Goal: Check status: Check status

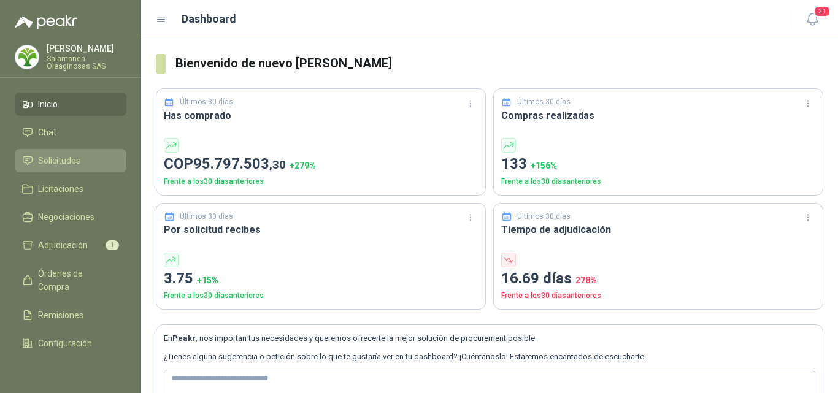
click at [55, 160] on span "Solicitudes" at bounding box center [59, 160] width 42 height 13
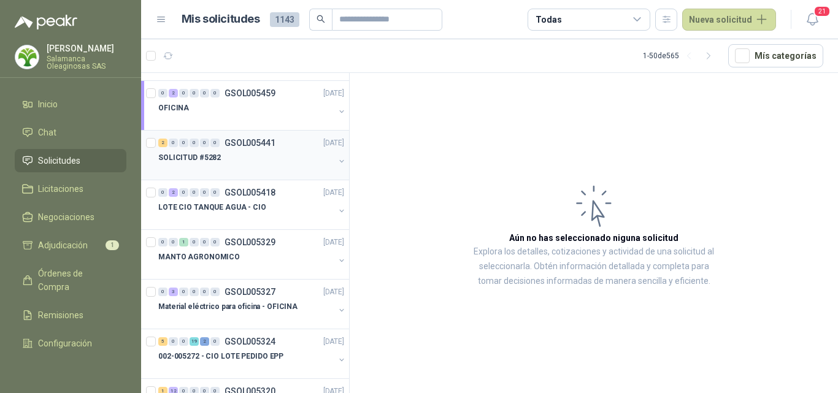
scroll to position [307, 0]
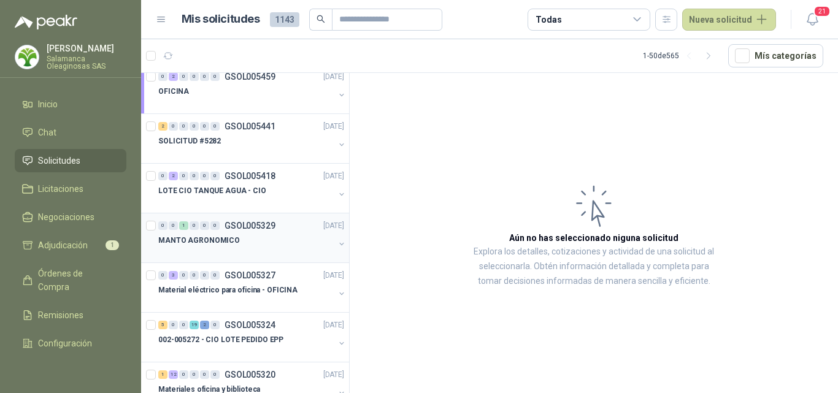
click at [253, 250] on div at bounding box center [246, 253] width 176 height 10
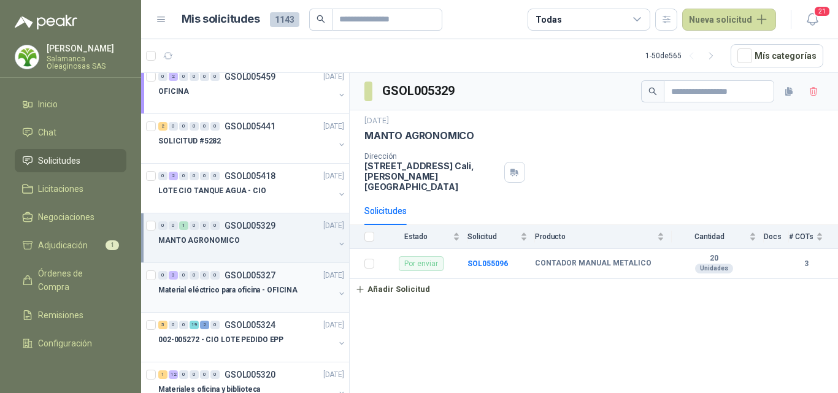
click at [247, 308] on div "0 3 0 0 0 0 GSOL005327 [DATE] Material eléctrico para oficina - OFICINA" at bounding box center [245, 288] width 208 height 50
click at [250, 345] on p "002-005272 - CIO LOTE PEDIDO EPP" at bounding box center [220, 340] width 125 height 12
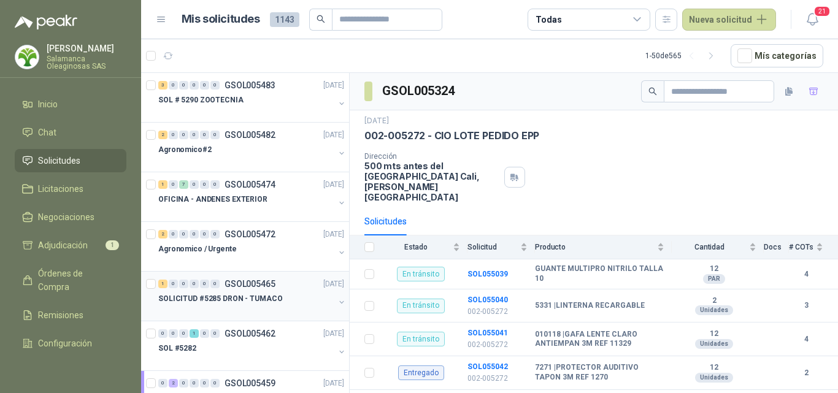
click at [281, 300] on div "SOLICITUD #5285 DRON - TUMACO" at bounding box center [246, 298] width 176 height 15
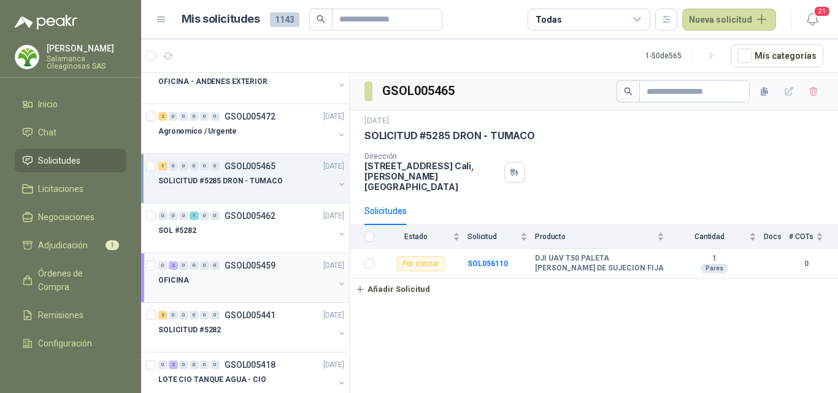
scroll to position [123, 0]
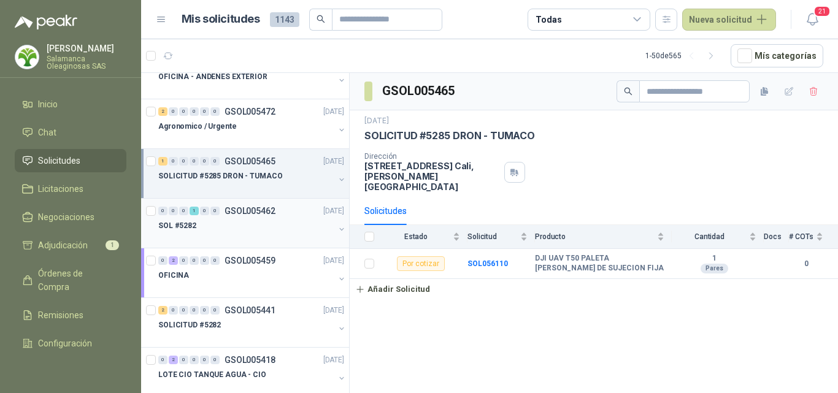
click at [275, 231] on div "SOL #5282" at bounding box center [246, 225] width 176 height 15
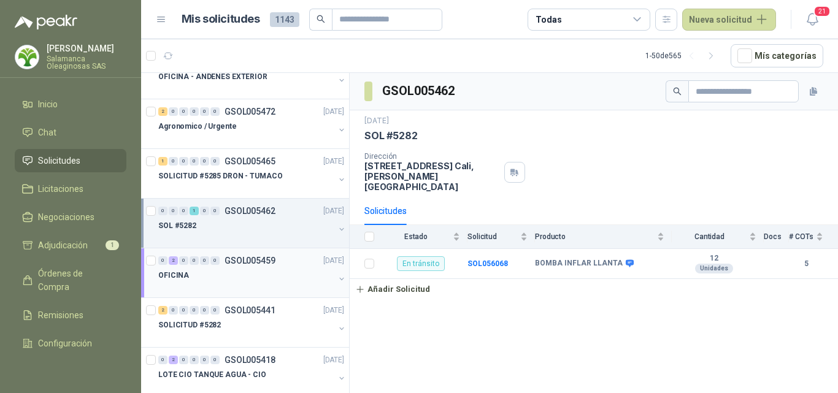
click at [264, 281] on div "OFICINA" at bounding box center [246, 275] width 176 height 15
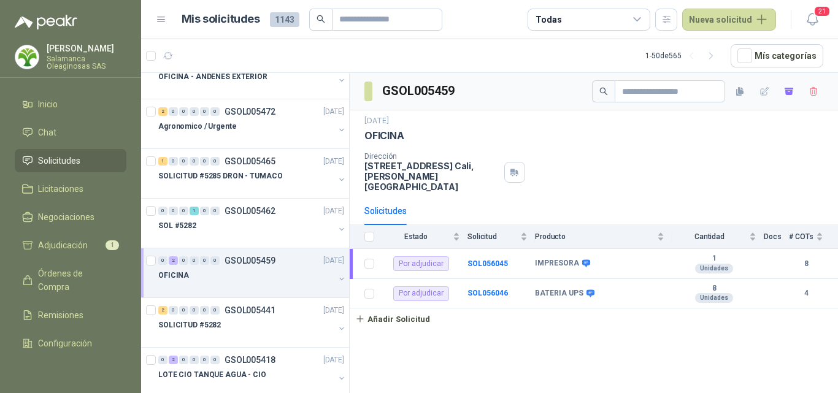
click at [261, 289] on div at bounding box center [246, 288] width 176 height 10
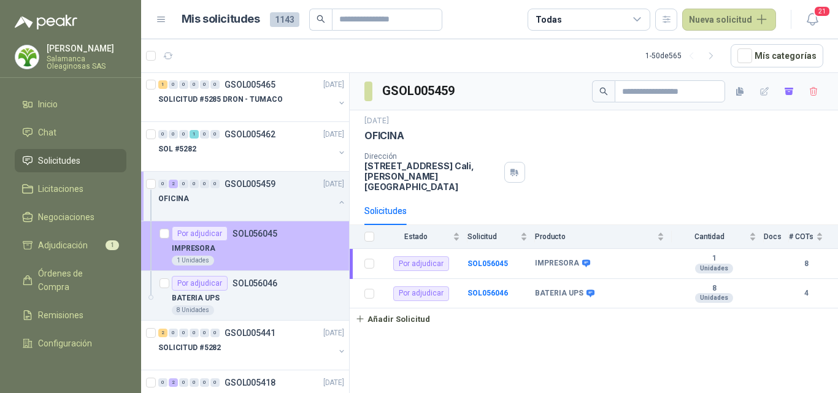
scroll to position [307, 0]
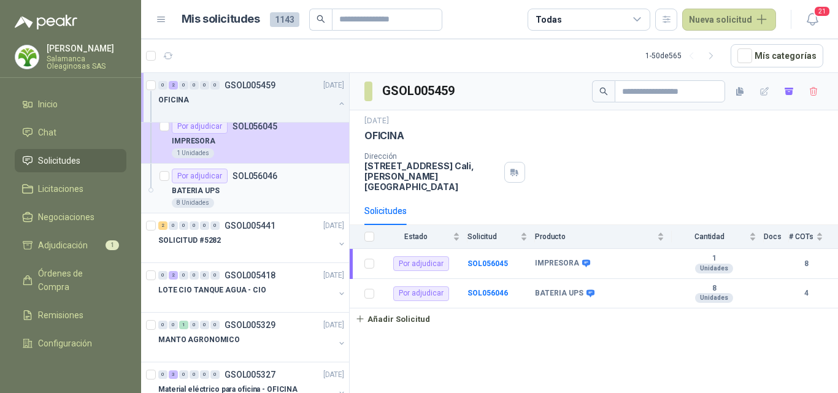
click at [267, 199] on div "8 Unidades" at bounding box center [258, 203] width 172 height 10
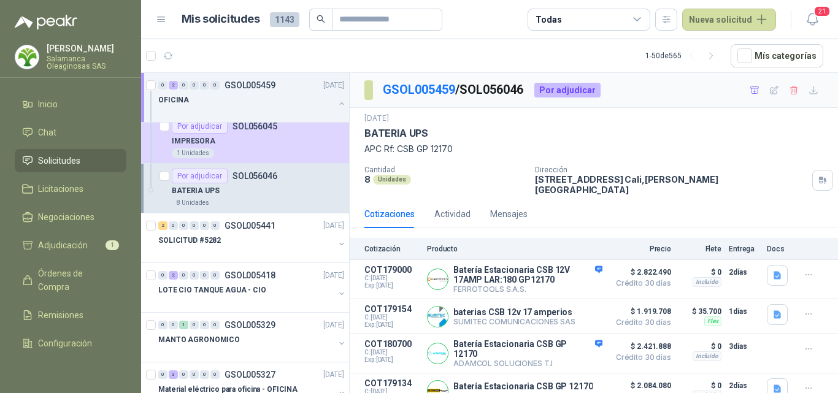
scroll to position [6, 0]
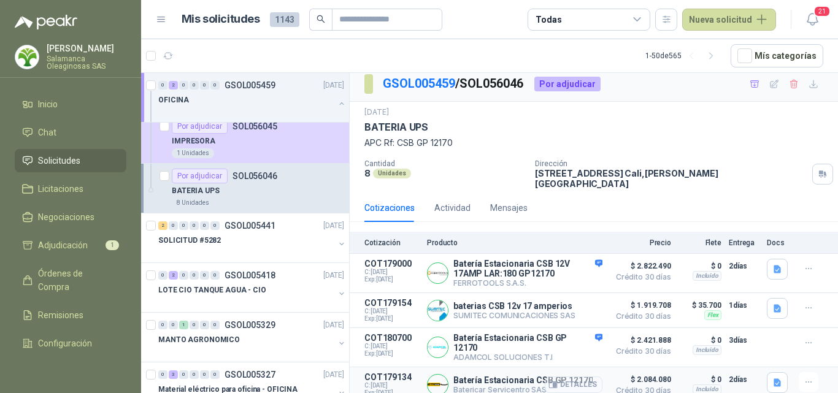
click at [570, 378] on button "Detalles" at bounding box center [574, 385] width 58 height 17
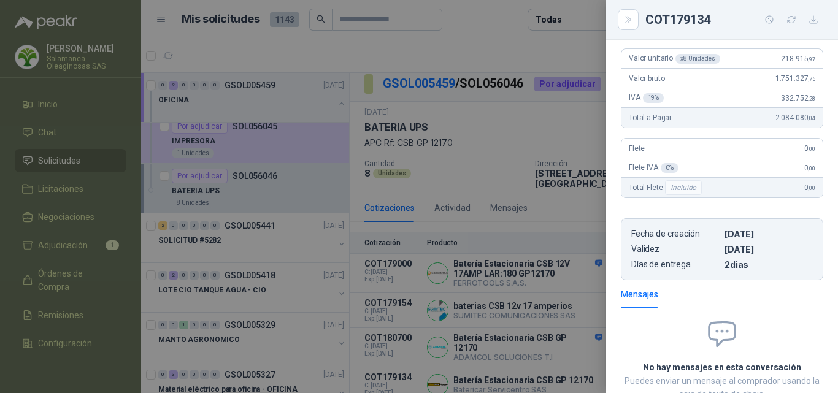
scroll to position [0, 0]
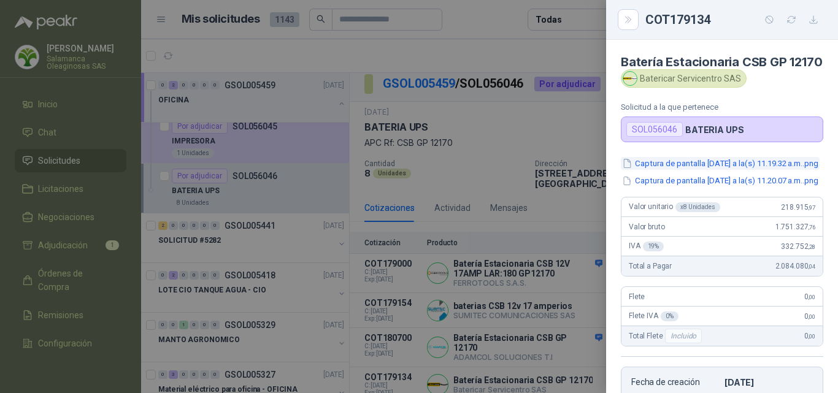
click at [698, 170] on button "Captura de pantalla [DATE] a la(s) 11.19.32 a.m..png" at bounding box center [720, 163] width 199 height 13
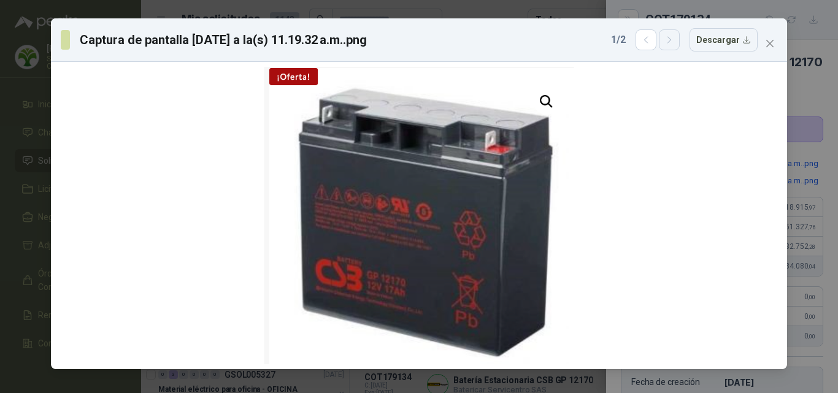
click at [670, 42] on icon "button" at bounding box center [669, 40] width 10 height 10
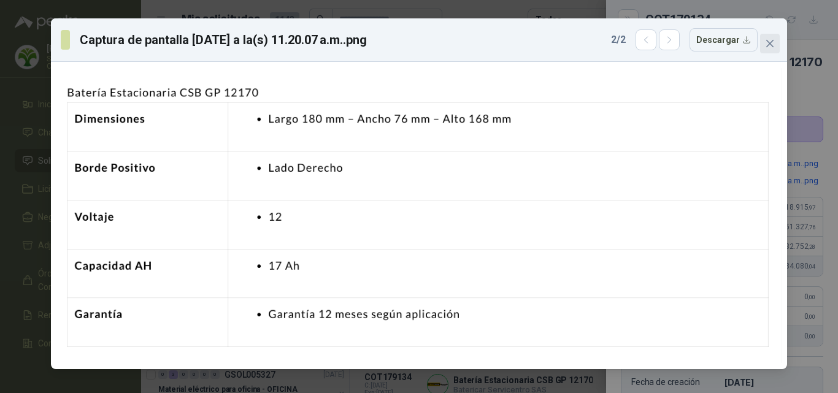
click at [774, 44] on icon "close" at bounding box center [770, 44] width 10 height 10
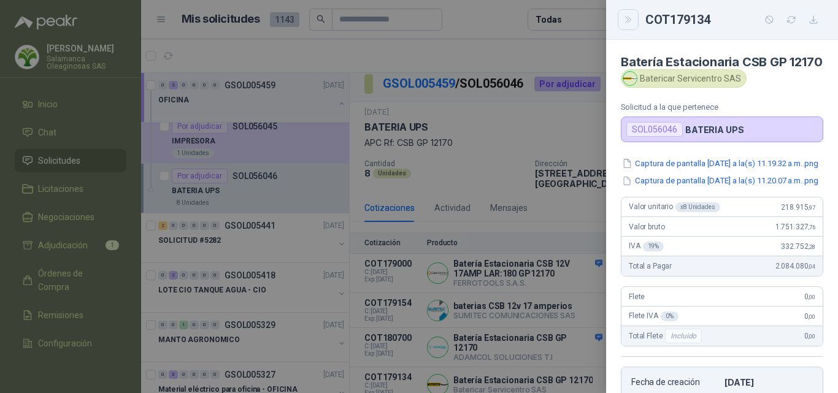
click at [631, 20] on icon "Close" at bounding box center [628, 20] width 10 height 10
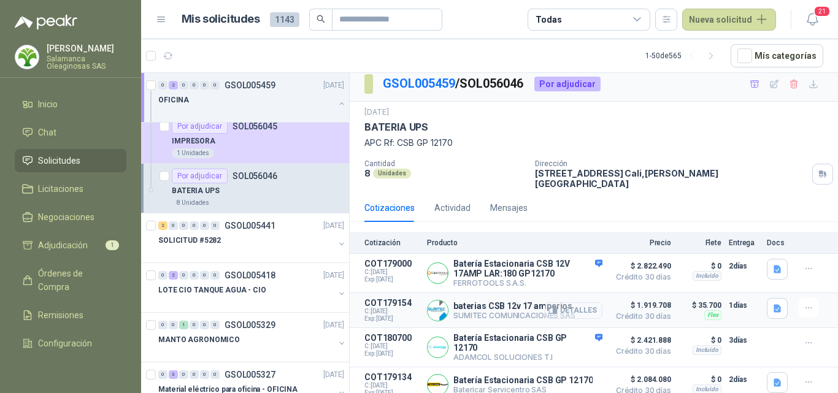
click at [582, 302] on button "Detalles" at bounding box center [574, 310] width 58 height 17
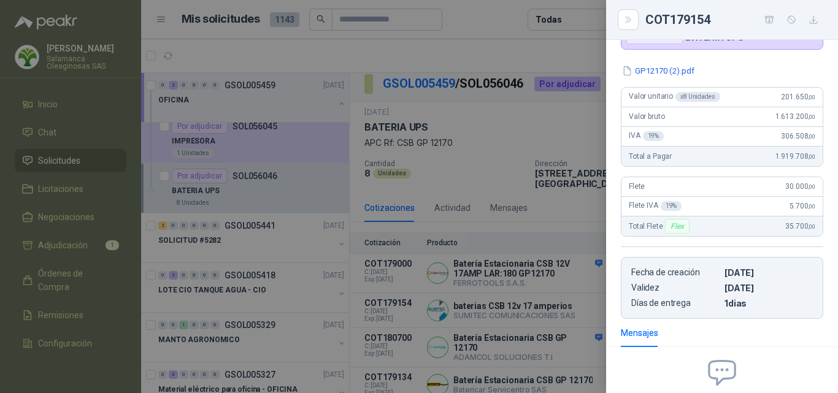
scroll to position [0, 0]
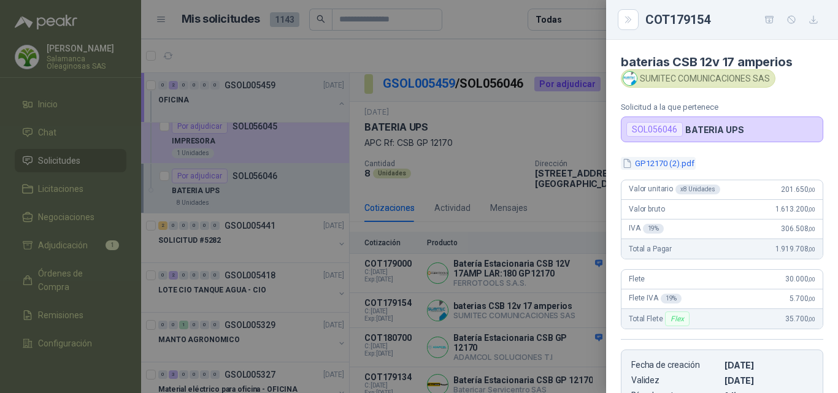
click at [675, 164] on button "GP12170 (2).pdf" at bounding box center [658, 163] width 75 height 13
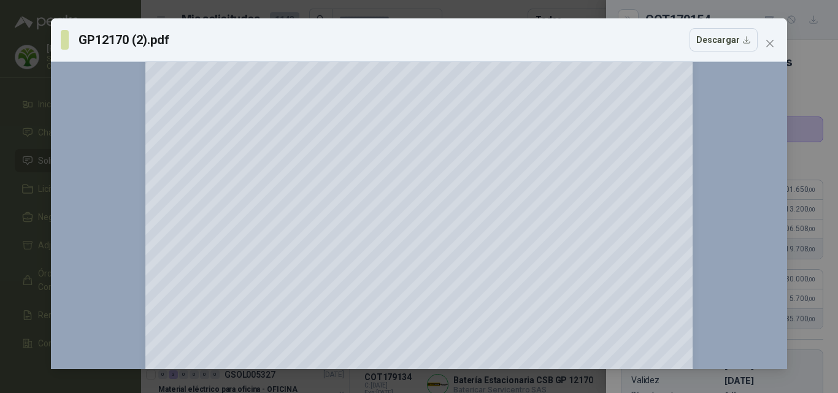
scroll to position [368, 0]
click at [773, 36] on button "Close" at bounding box center [770, 44] width 20 height 20
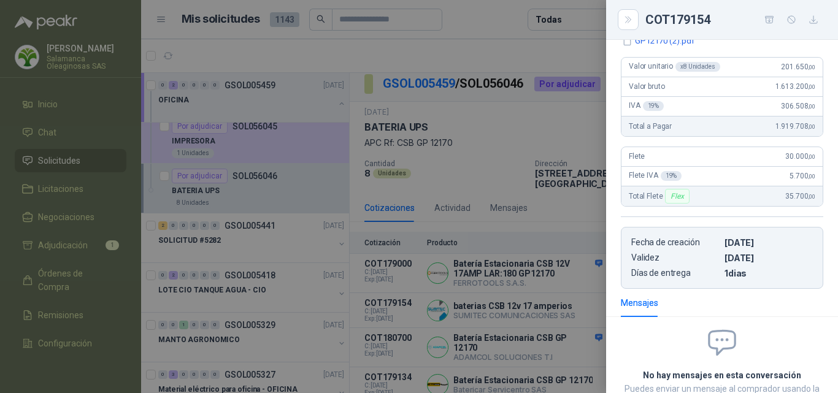
scroll to position [61, 0]
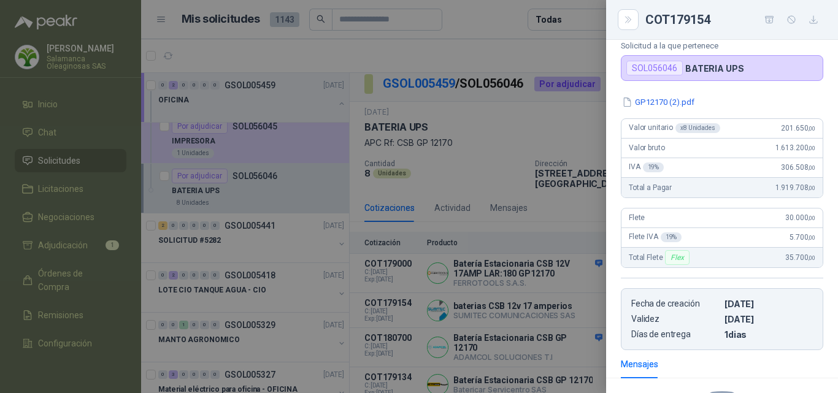
click at [473, 309] on div at bounding box center [419, 196] width 838 height 393
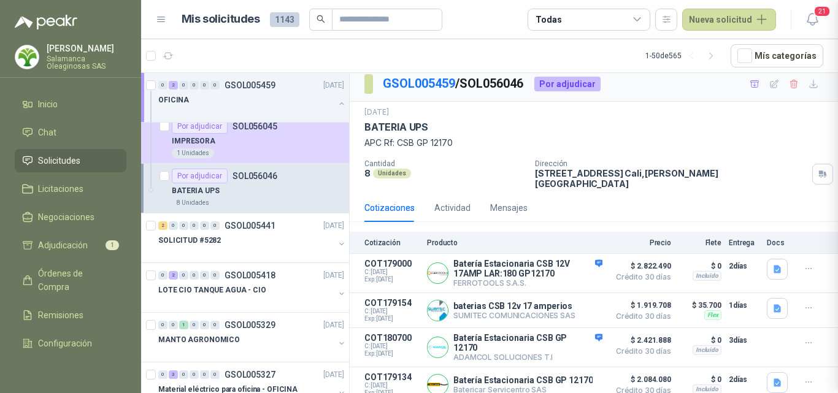
scroll to position [222, 0]
click at [585, 302] on button "Detalles" at bounding box center [574, 310] width 58 height 17
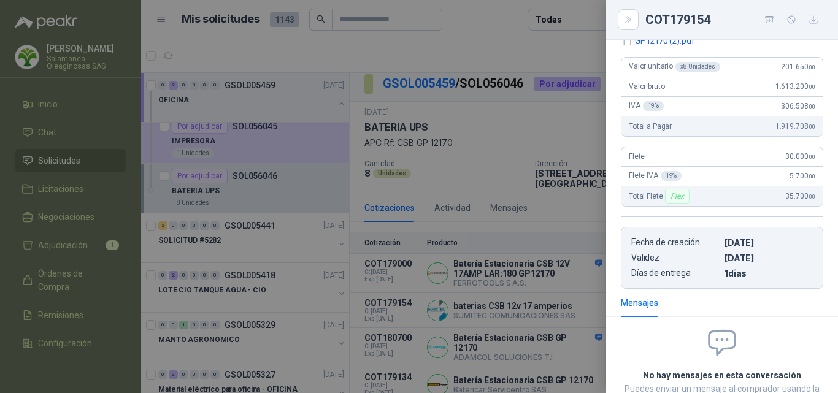
scroll to position [0, 0]
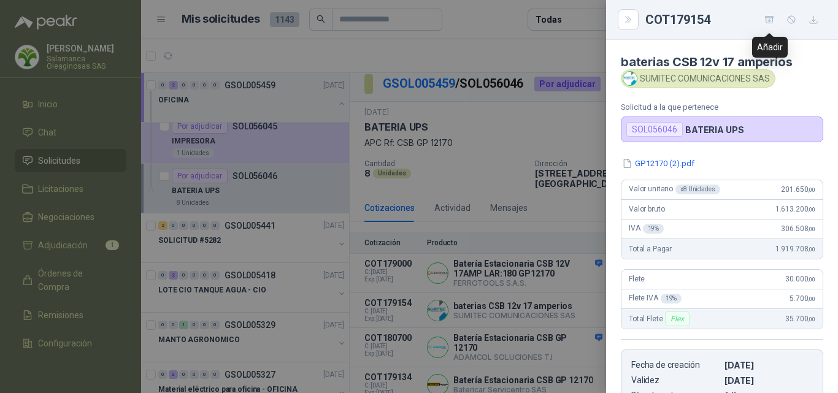
click at [768, 19] on icon "button" at bounding box center [769, 20] width 10 height 10
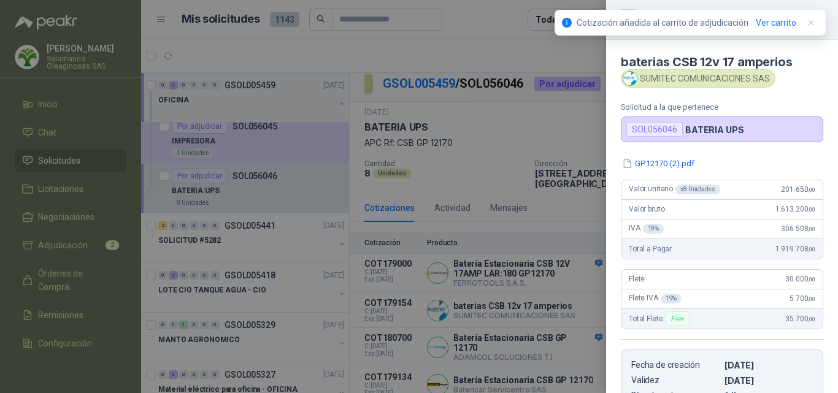
click at [72, 248] on div at bounding box center [419, 196] width 838 height 393
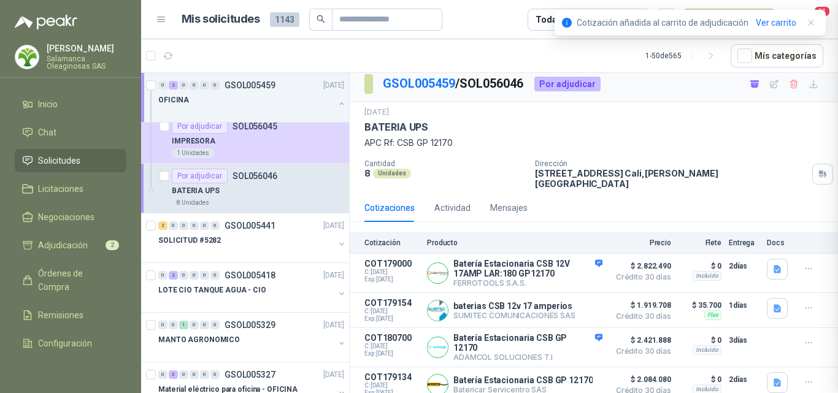
scroll to position [222, 0]
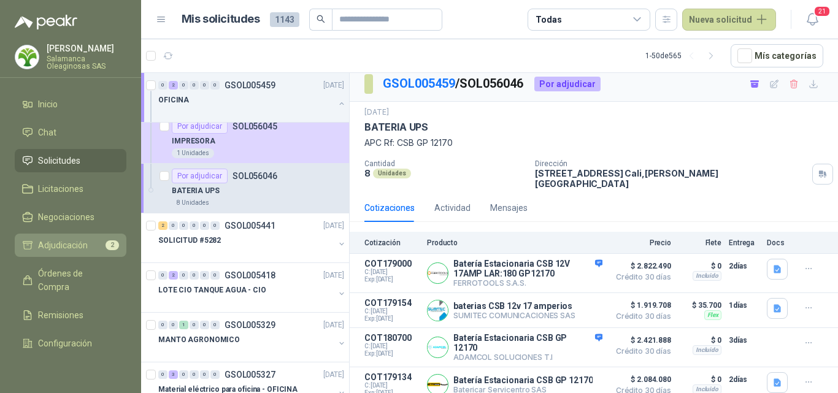
click at [76, 245] on span "Adjudicación" at bounding box center [63, 245] width 50 height 13
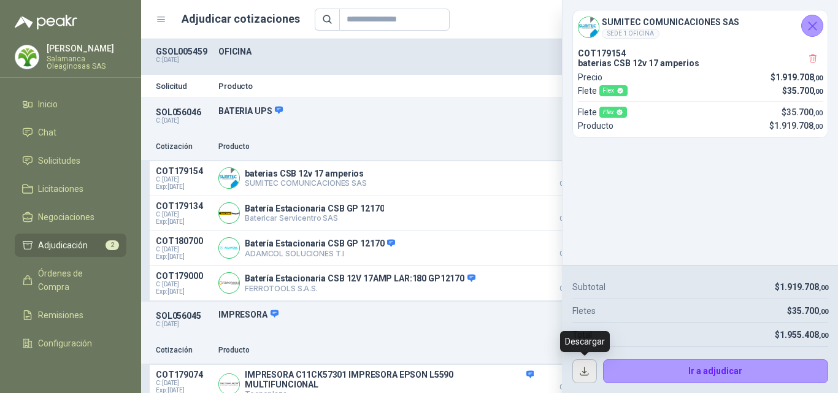
click at [585, 373] on button "button" at bounding box center [584, 371] width 25 height 25
click at [530, 331] on div "SOL056045 C: [DATE] IMPRESORA Detalles 1 Unidades" at bounding box center [489, 320] width 697 height 36
click at [811, 29] on icon "Cerrar" at bounding box center [812, 25] width 15 height 15
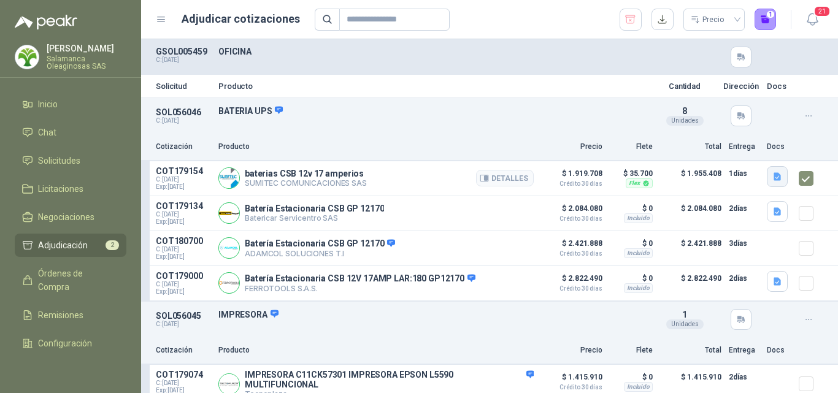
click at [767, 174] on button "button" at bounding box center [777, 176] width 21 height 21
click at [744, 154] on button "GP12170 (2).pdf" at bounding box center [732, 149] width 75 height 13
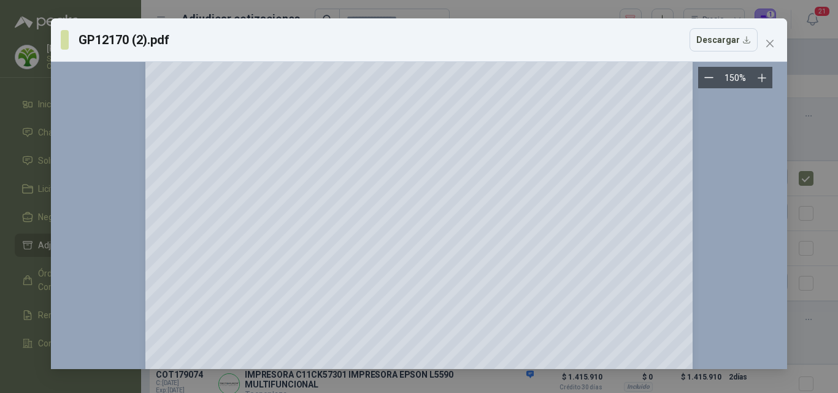
scroll to position [61, 0]
click at [769, 39] on icon "close" at bounding box center [770, 44] width 10 height 10
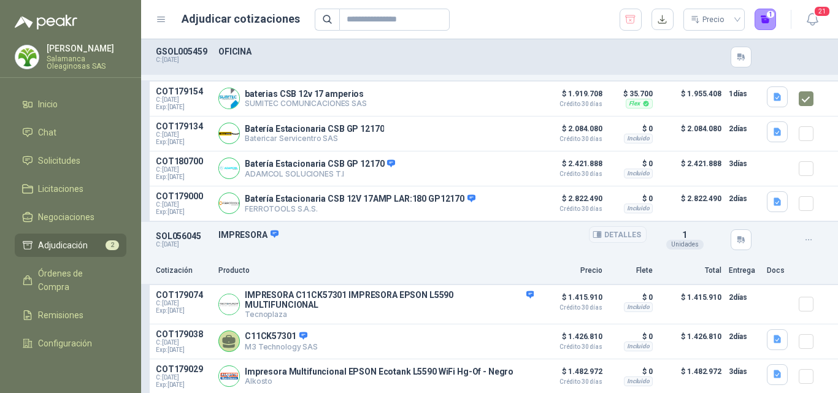
scroll to position [264, 0]
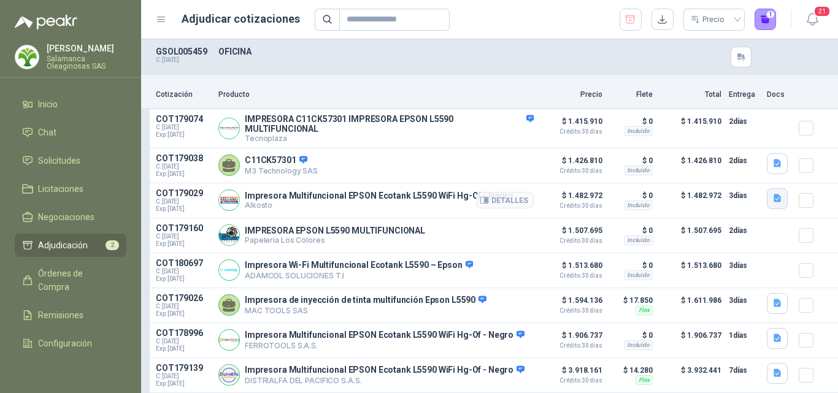
click at [772, 196] on icon "button" at bounding box center [777, 198] width 10 height 10
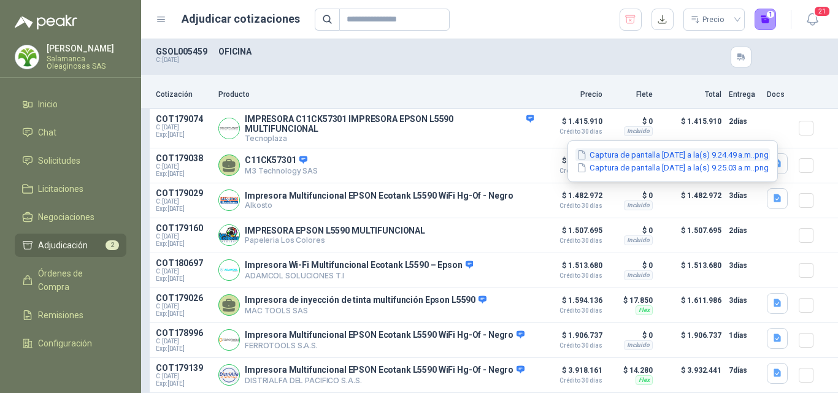
click at [722, 149] on button "Captura de pantalla [DATE] a la(s) 9.24.49 a.m..png" at bounding box center [672, 154] width 194 height 13
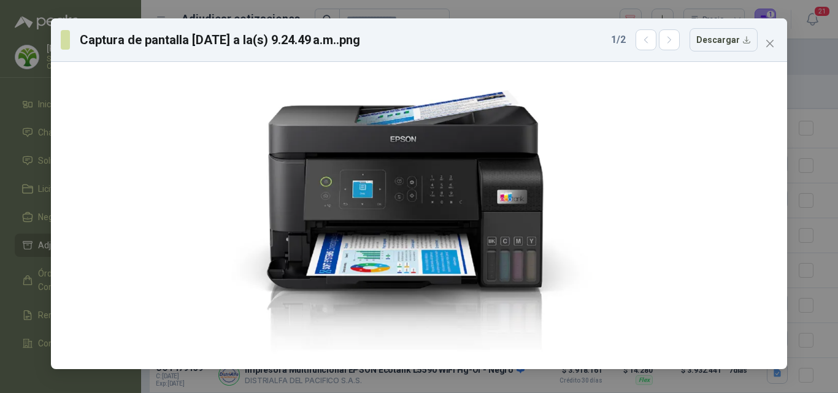
click at [771, 45] on icon "close" at bounding box center [769, 43] width 7 height 7
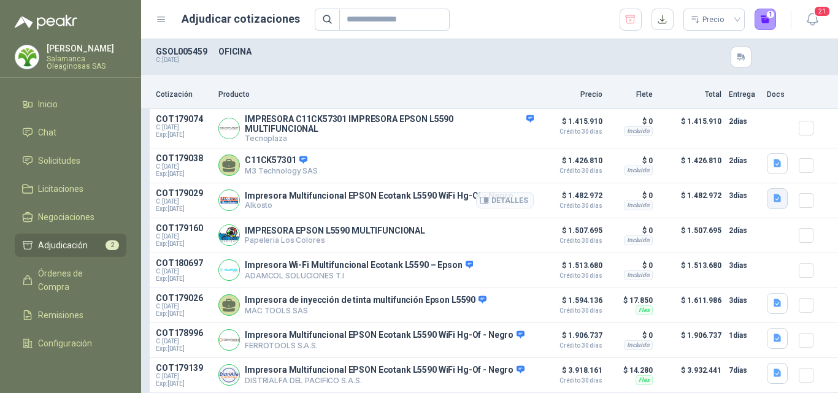
click at [772, 199] on icon "button" at bounding box center [777, 198] width 10 height 10
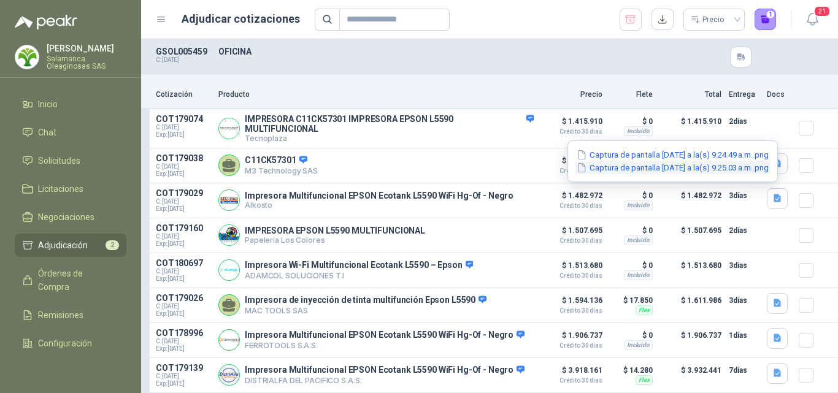
click at [679, 170] on button "Captura de pantalla [DATE] a la(s) 9.25.03 a.m..png" at bounding box center [672, 167] width 194 height 13
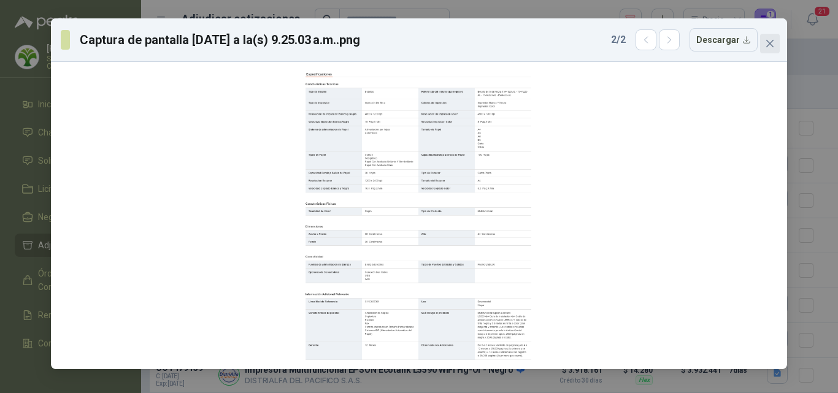
click at [767, 43] on icon "close" at bounding box center [770, 44] width 10 height 10
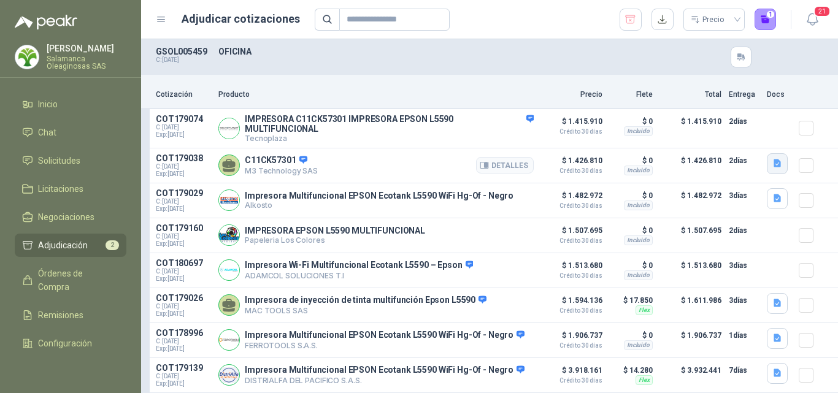
click at [773, 159] on icon "button" at bounding box center [776, 163] width 7 height 8
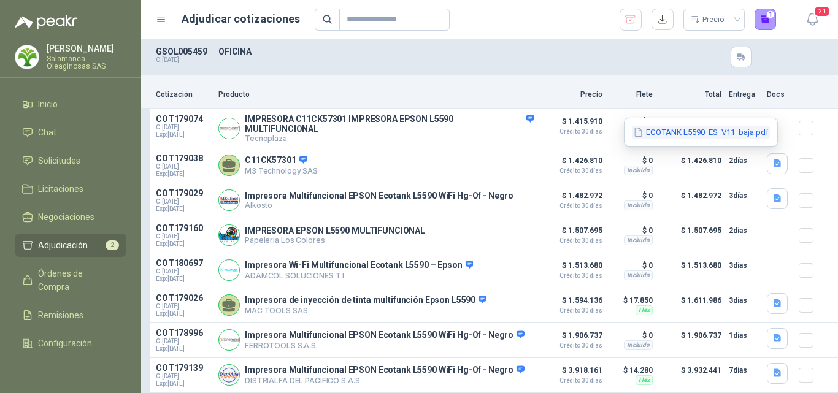
click at [719, 134] on button "ECOTANK L5590_ES_V11_baja.pdf" at bounding box center [701, 132] width 138 height 13
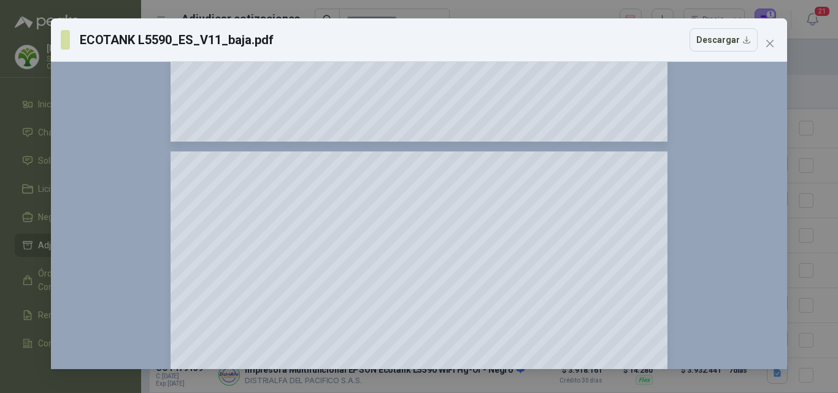
scroll to position [491, 0]
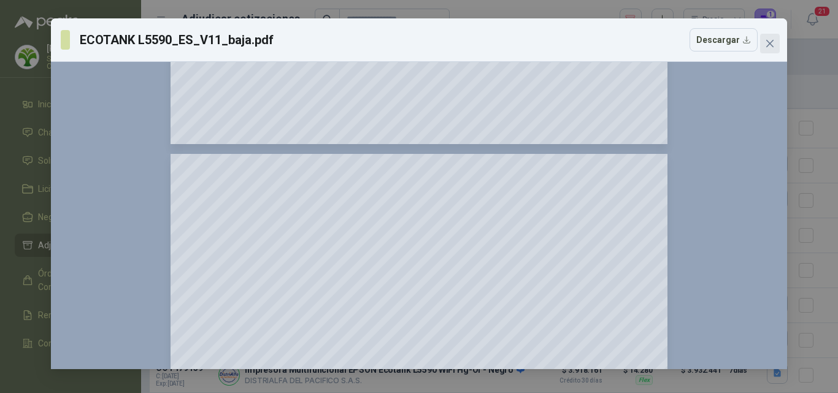
click at [768, 41] on icon "close" at bounding box center [770, 44] width 10 height 10
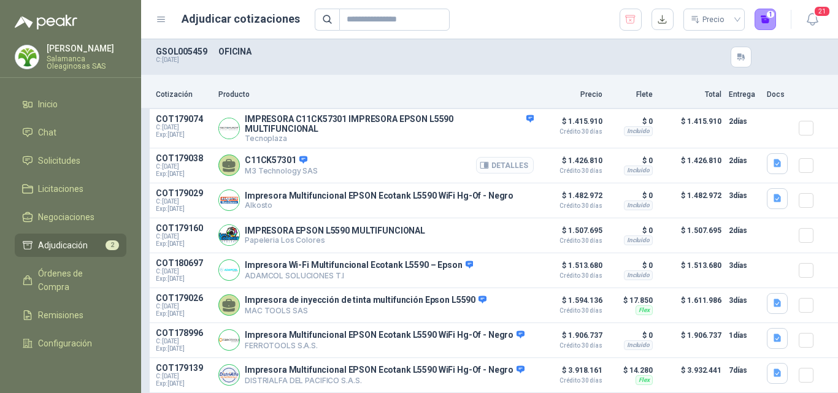
click at [499, 158] on button "Detalles" at bounding box center [505, 165] width 58 height 17
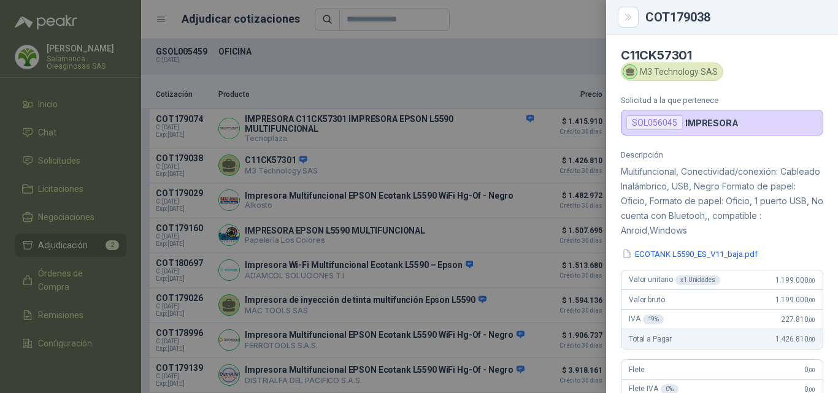
scroll to position [0, 0]
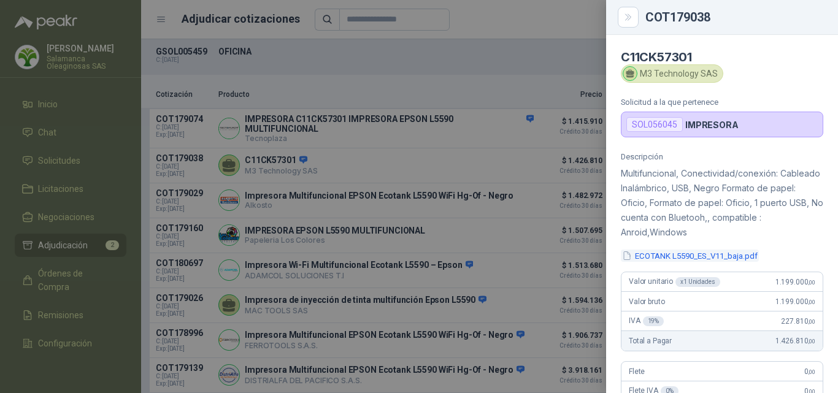
click at [668, 255] on button "ECOTANK L5590_ES_V11_baja.pdf" at bounding box center [690, 256] width 138 height 13
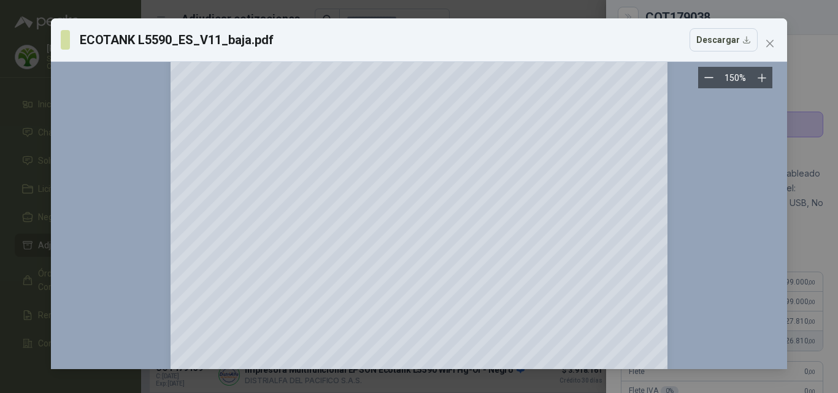
scroll to position [184, 0]
click at [762, 81] on icon "Zoom in" at bounding box center [761, 78] width 8 height 8
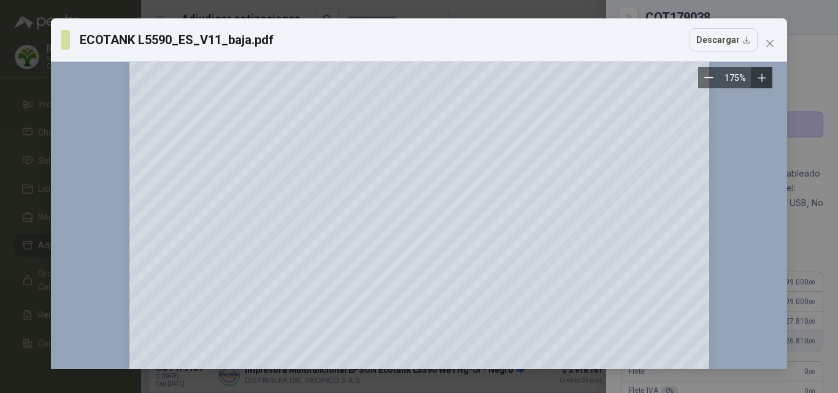
scroll to position [307, 0]
click at [763, 45] on span "Close" at bounding box center [770, 44] width 20 height 10
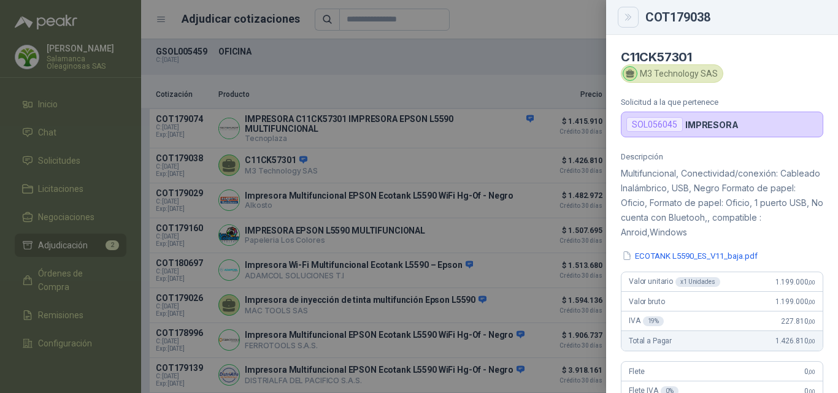
click at [633, 14] on icon "Close" at bounding box center [628, 17] width 10 height 10
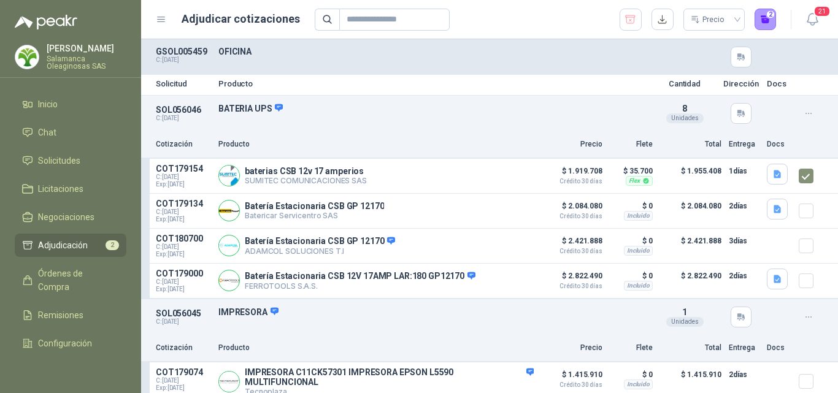
scroll to position [0, 0]
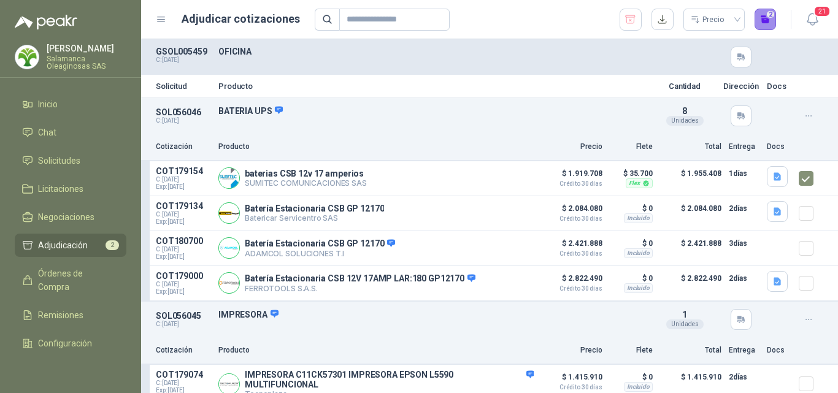
click at [761, 23] on button "2" at bounding box center [765, 20] width 22 height 22
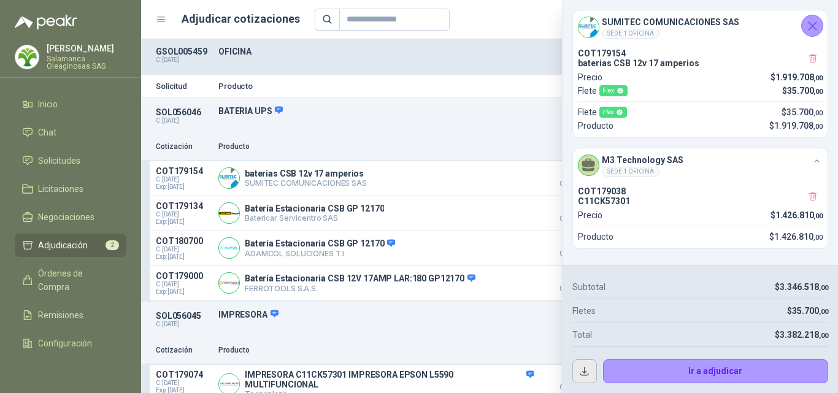
click at [589, 369] on button "button" at bounding box center [584, 371] width 25 height 25
click at [481, 215] on button "Detalles" at bounding box center [505, 213] width 58 height 17
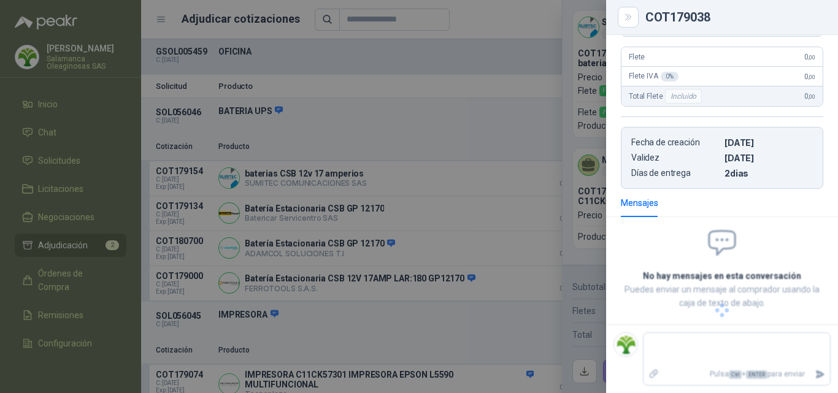
scroll to position [268, 0]
click at [540, 107] on div at bounding box center [419, 196] width 838 height 393
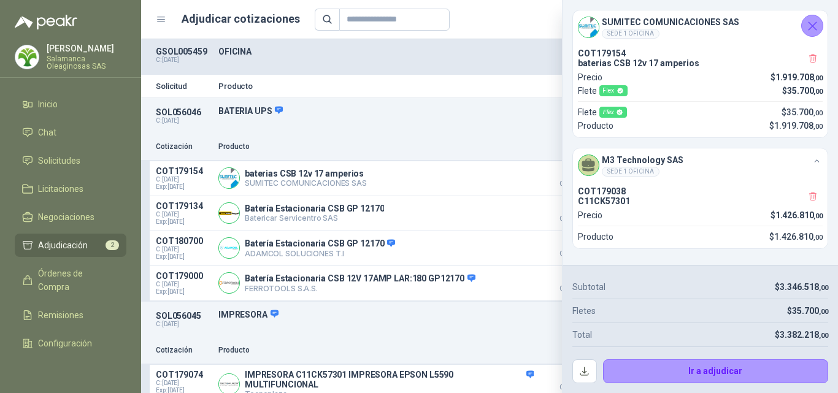
click at [488, 309] on div "SOL056045 C: [DATE] IMPRESORA Detalles 1 Unidades" at bounding box center [489, 320] width 697 height 36
drag, startPoint x: 817, startPoint y: 27, endPoint x: 783, endPoint y: 37, distance: 35.3
click at [816, 27] on icon "Cerrar" at bounding box center [812, 25] width 15 height 15
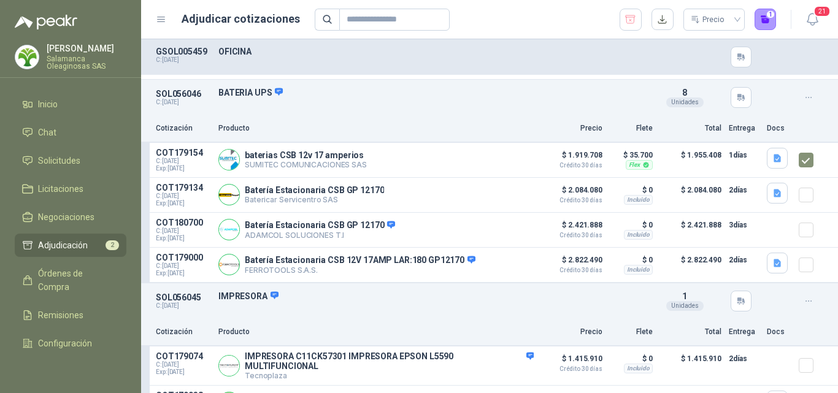
scroll to position [0, 0]
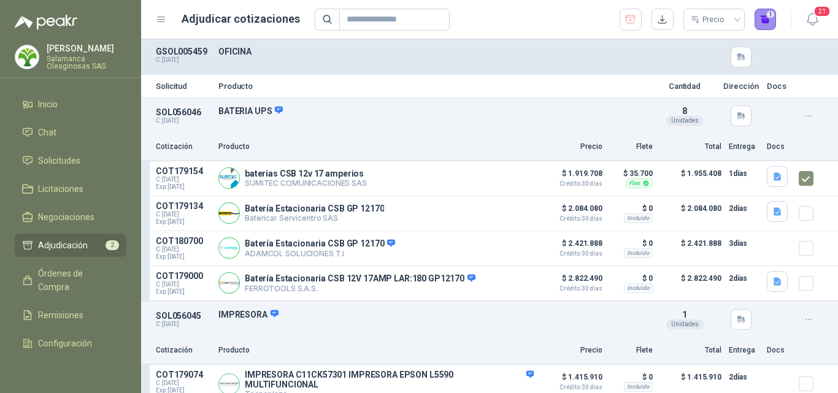
click at [765, 25] on button "1" at bounding box center [765, 20] width 22 height 22
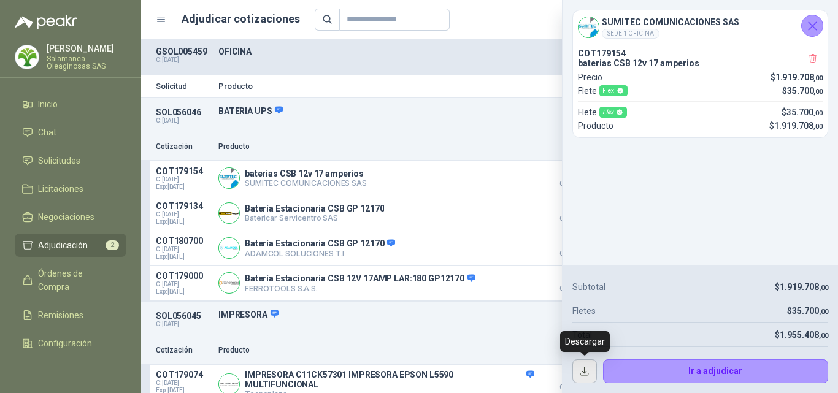
click at [579, 369] on button "button" at bounding box center [584, 371] width 25 height 25
click at [521, 163] on article "COT179154 C: [DATE] Exp: [DATE] baterias CSB 12v 17 amperios SUMITEC COMUNICACI…" at bounding box center [489, 178] width 697 height 35
click at [811, 31] on icon "Cerrar" at bounding box center [812, 25] width 15 height 15
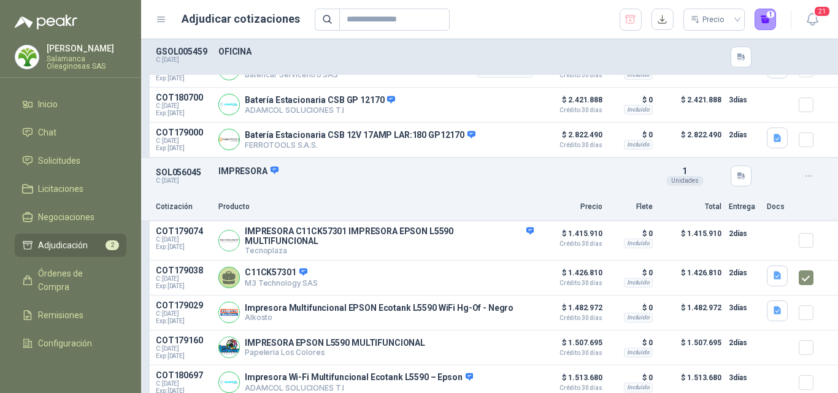
scroll to position [123, 0]
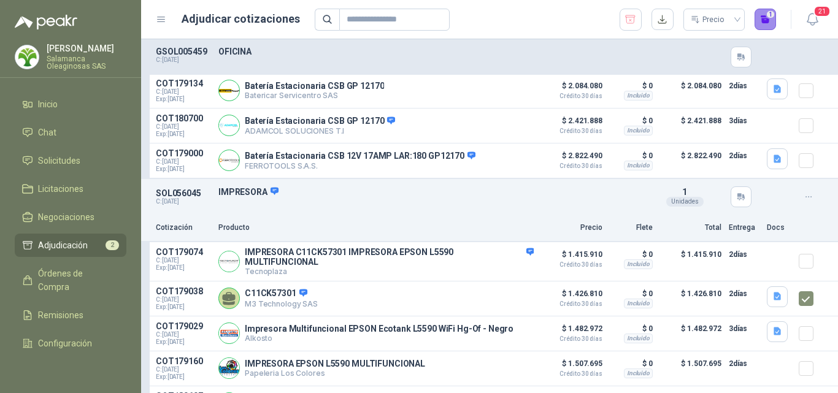
click at [768, 24] on button "1" at bounding box center [765, 20] width 22 height 22
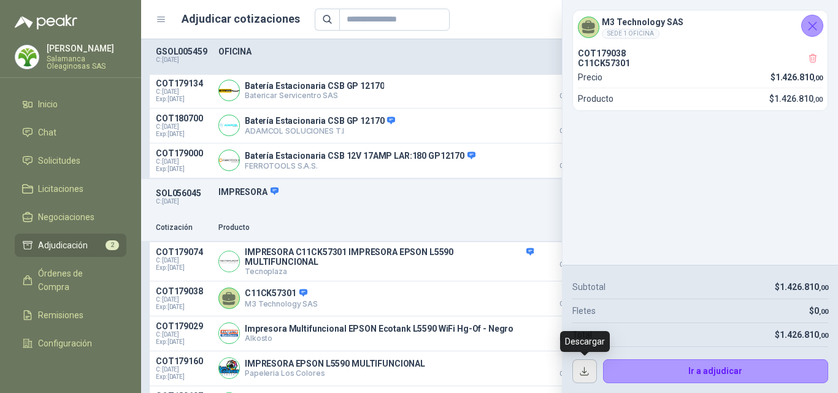
click at [579, 373] on button "button" at bounding box center [584, 371] width 25 height 25
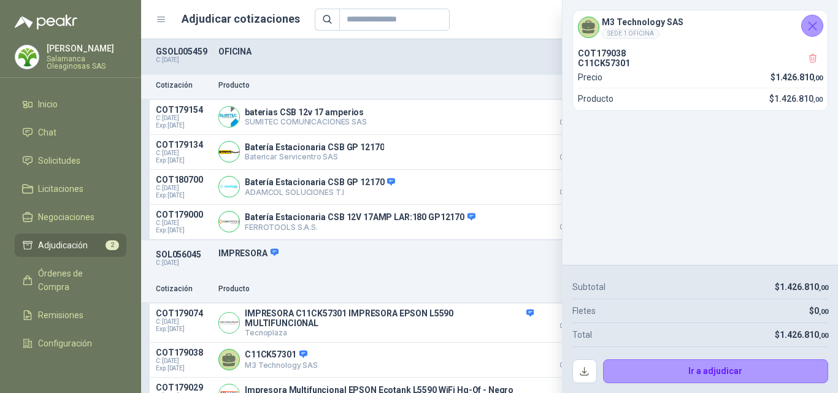
click at [811, 18] on icon "Cerrar" at bounding box center [812, 25] width 15 height 15
